Goal: Task Accomplishment & Management: Use online tool/utility

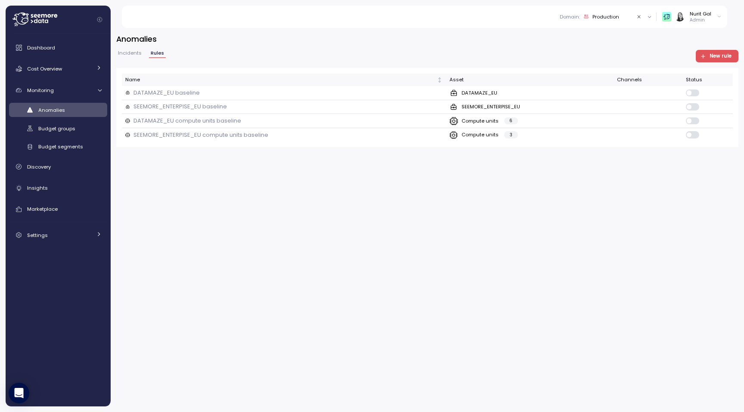
click at [711, 58] on span "New rule" at bounding box center [721, 56] width 22 height 12
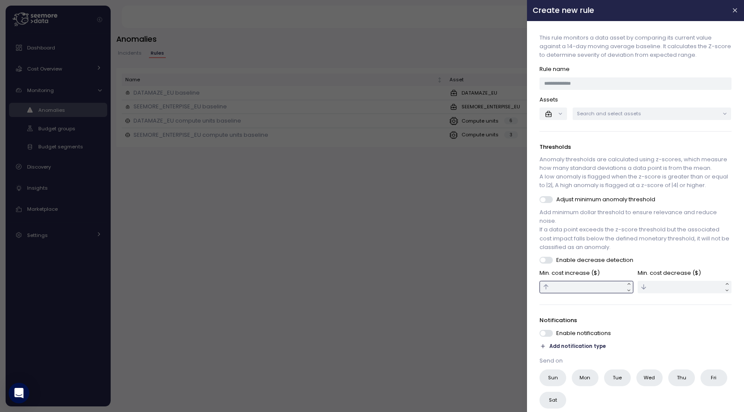
click at [593, 281] on input "text" at bounding box center [587, 287] width 94 height 12
click at [665, 322] on p "Notifications" at bounding box center [636, 320] width 192 height 9
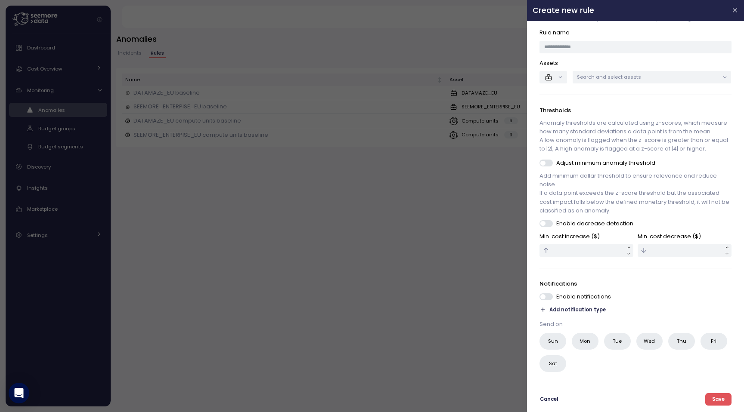
click at [546, 221] on span at bounding box center [550, 223] width 9 height 7
click at [546, 164] on span at bounding box center [550, 163] width 9 height 7
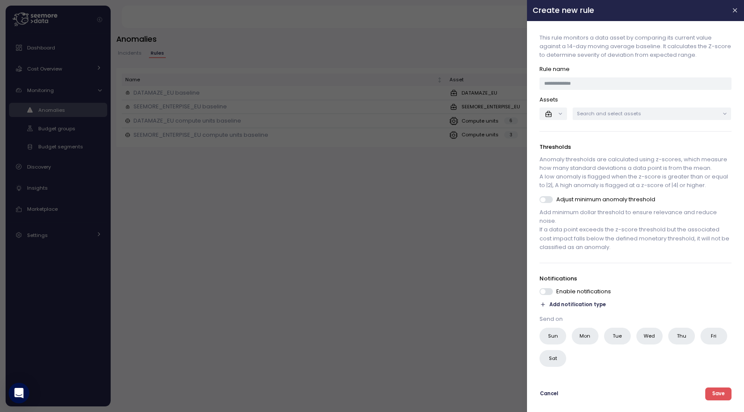
click at [541, 201] on span at bounding box center [543, 200] width 5 height 5
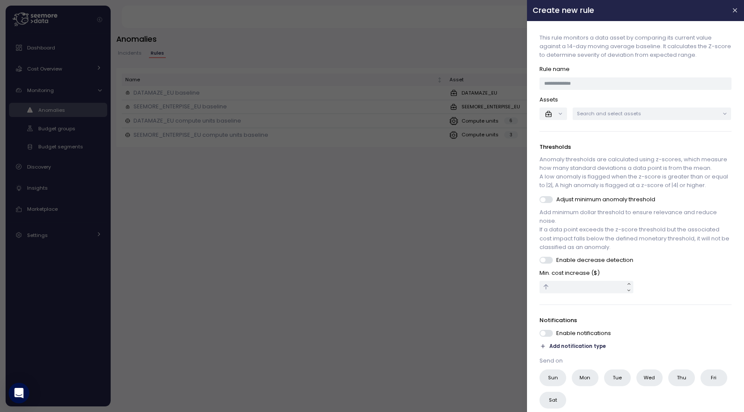
click at [549, 259] on span at bounding box center [550, 260] width 9 height 7
click at [547, 197] on span at bounding box center [550, 199] width 9 height 7
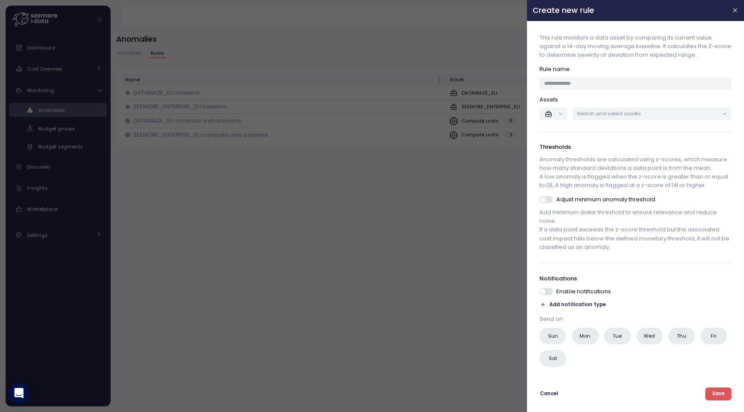
click at [547, 197] on span at bounding box center [550, 199] width 9 height 7
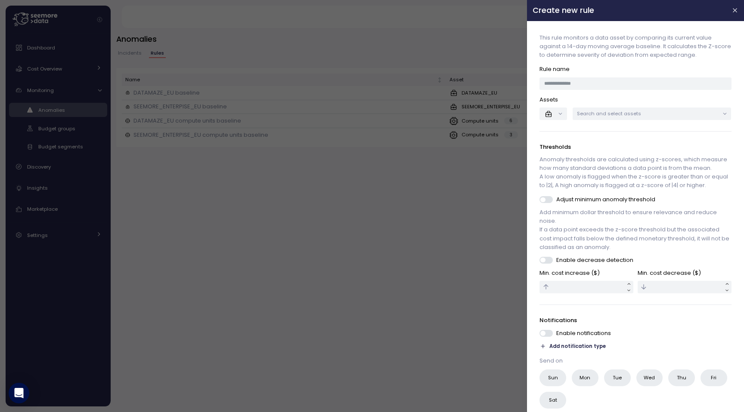
click at [618, 260] on p "Enable decrease detection" at bounding box center [595, 260] width 77 height 9
copy p "Enable decrease detection"
